Goal: Transaction & Acquisition: Book appointment/travel/reservation

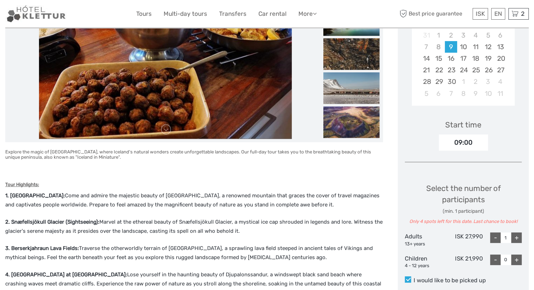
scroll to position [131, 0]
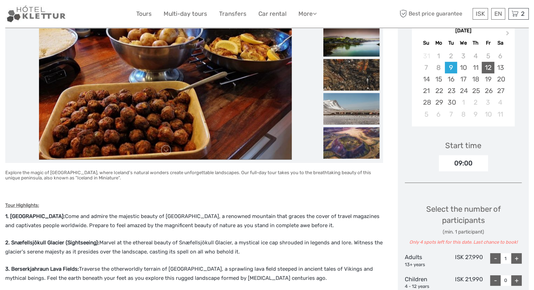
click at [489, 66] on div "12" at bounding box center [488, 68] width 12 height 12
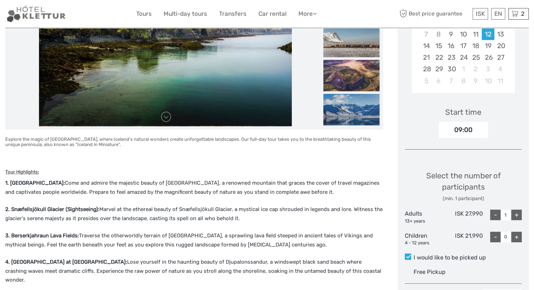
scroll to position [237, 0]
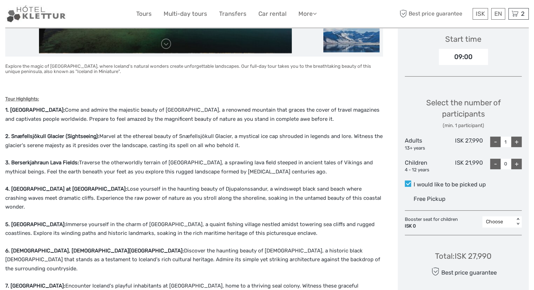
click at [518, 141] on div "+" at bounding box center [516, 142] width 11 height 11
type input "2"
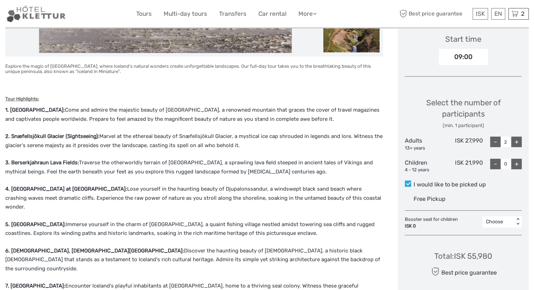
scroll to position [251, 0]
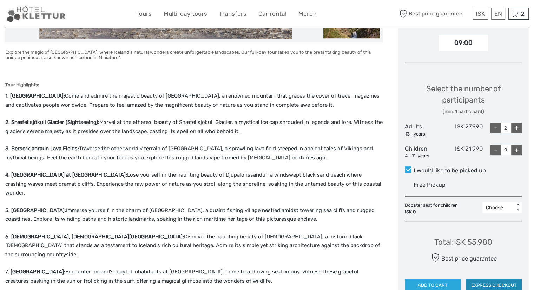
click at [499, 284] on button "EXPRESS CHECKOUT" at bounding box center [493, 286] width 55 height 12
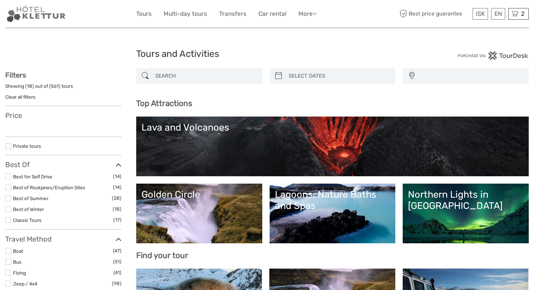
select select
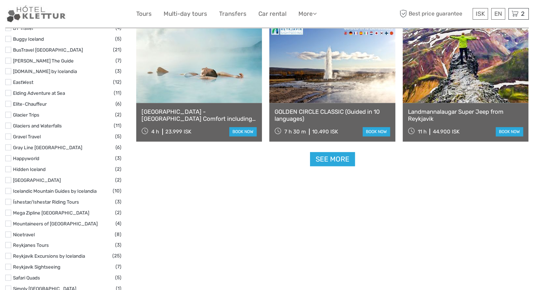
scroll to position [861, 0]
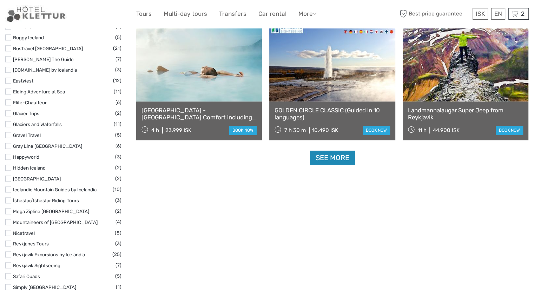
click at [329, 159] on link "See more" at bounding box center [332, 158] width 45 height 14
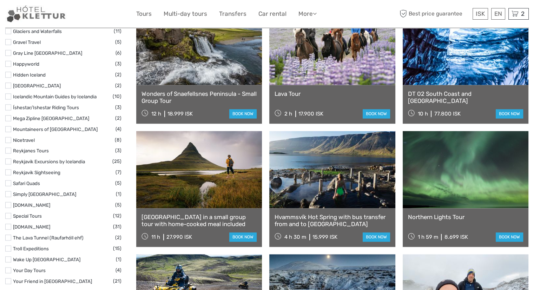
scroll to position [955, 0]
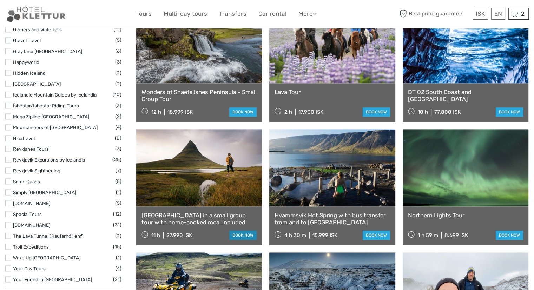
click at [237, 234] on link "book now" at bounding box center [242, 235] width 27 height 9
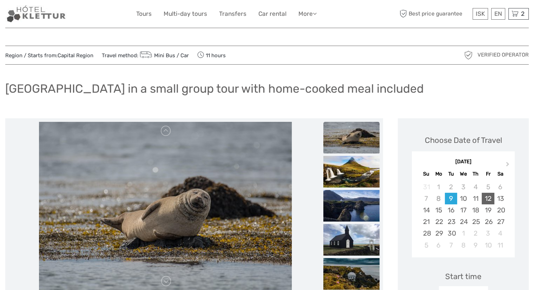
click at [490, 197] on div "12" at bounding box center [488, 199] width 12 height 12
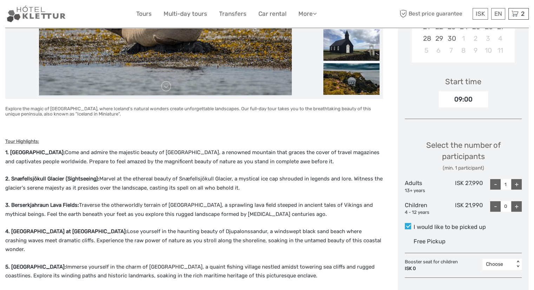
scroll to position [198, 0]
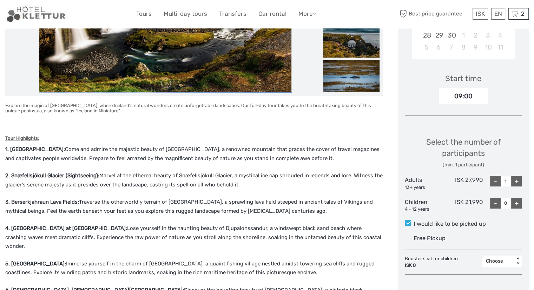
click at [515, 184] on div "+" at bounding box center [516, 181] width 11 height 11
type input "2"
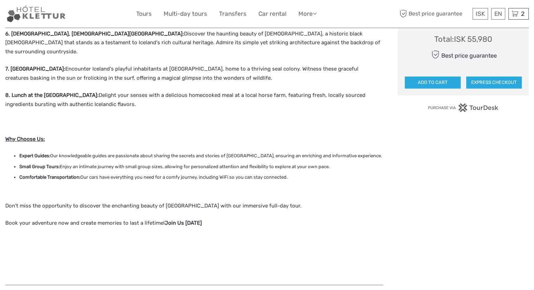
scroll to position [453, 0]
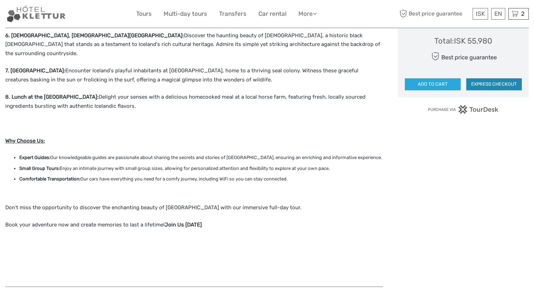
click at [494, 84] on button "EXPRESS CHECKOUT" at bounding box center [493, 84] width 55 height 12
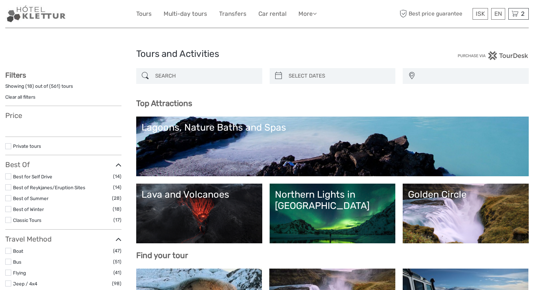
select select
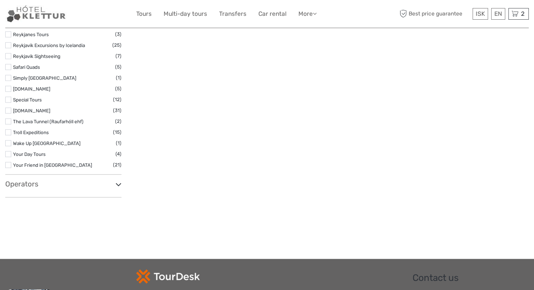
scroll to position [1072, 0]
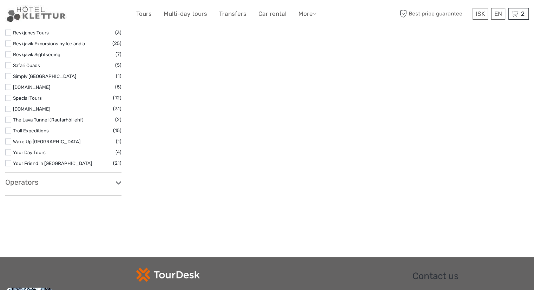
click at [121, 182] on icon at bounding box center [119, 182] width 6 height 9
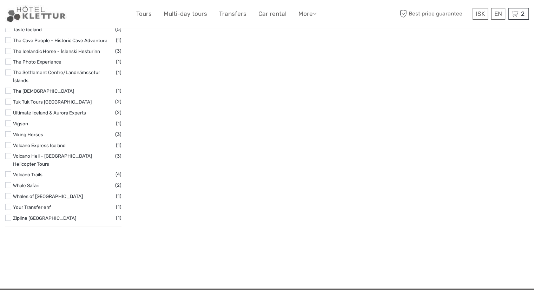
scroll to position [2160, 0]
